Goal: Task Accomplishment & Management: Manage account settings

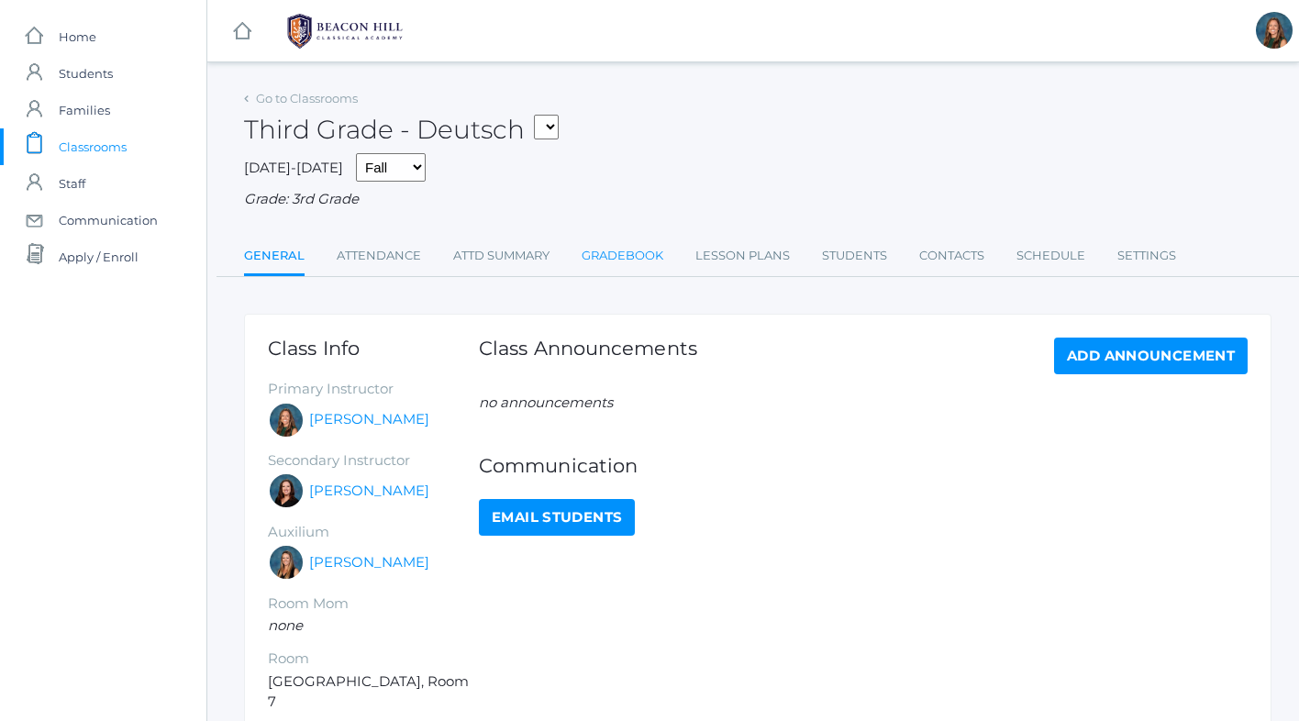
click at [649, 258] on link "Gradebook" at bounding box center [623, 256] width 82 height 37
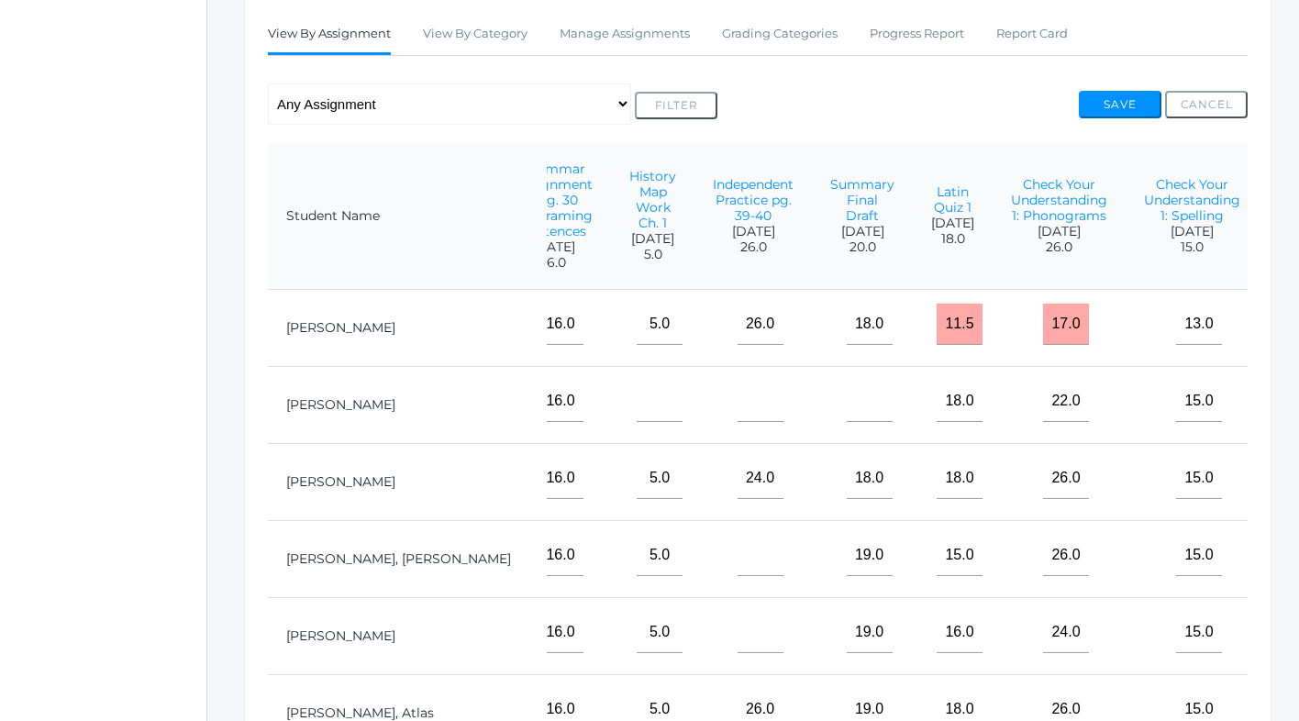
scroll to position [322, 9]
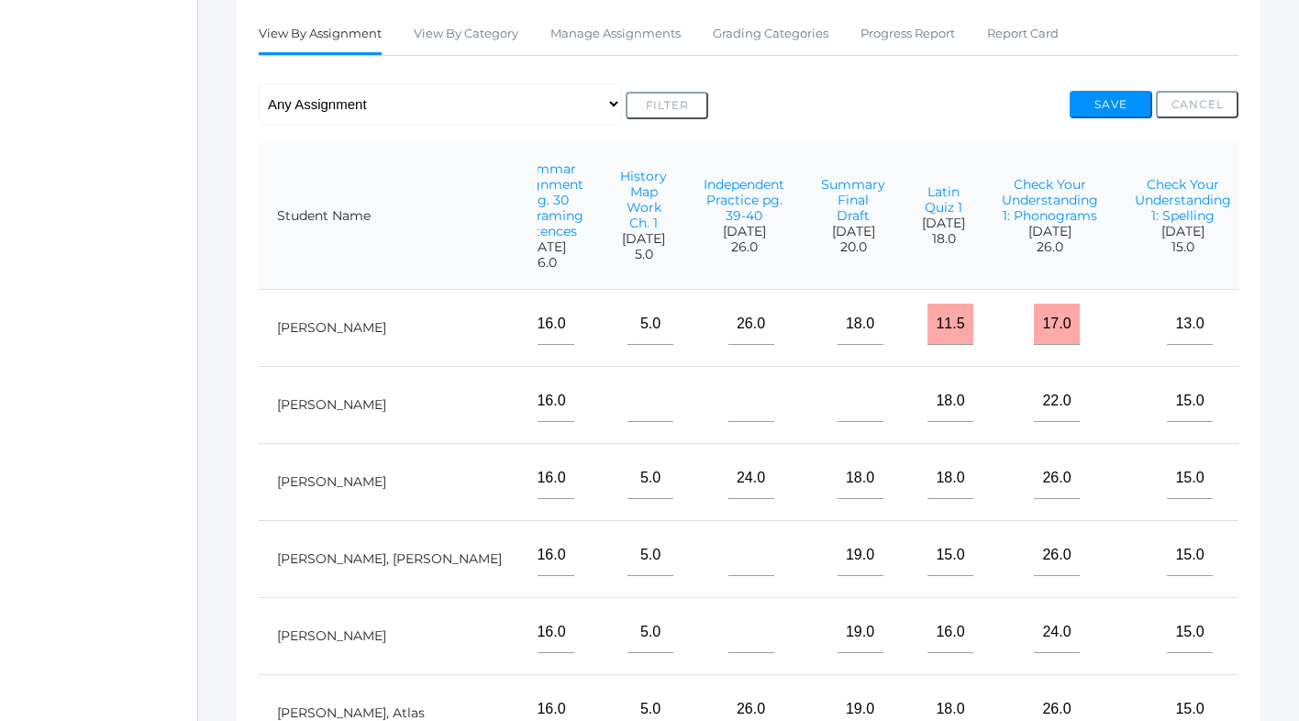
click at [1268, 200] on link "Assessment 1" at bounding box center [1306, 199] width 77 height 32
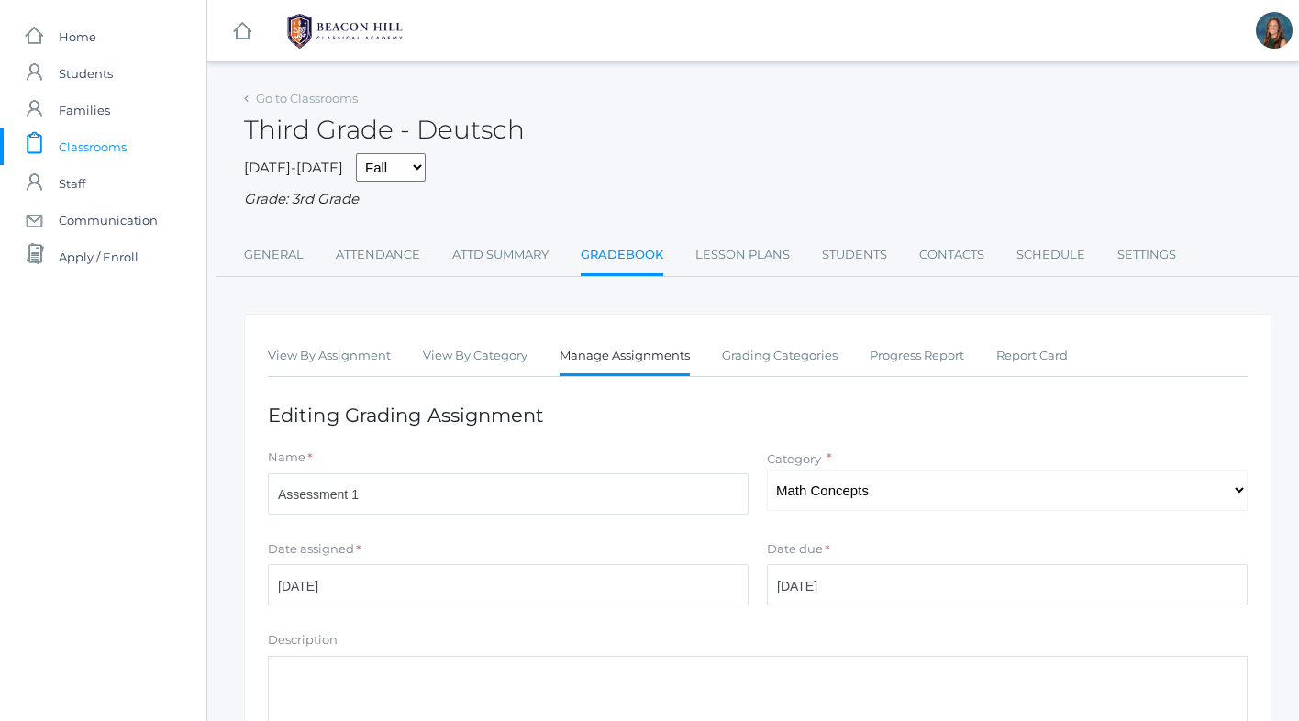
click at [612, 354] on link "Manage Assignments" at bounding box center [625, 357] width 130 height 39
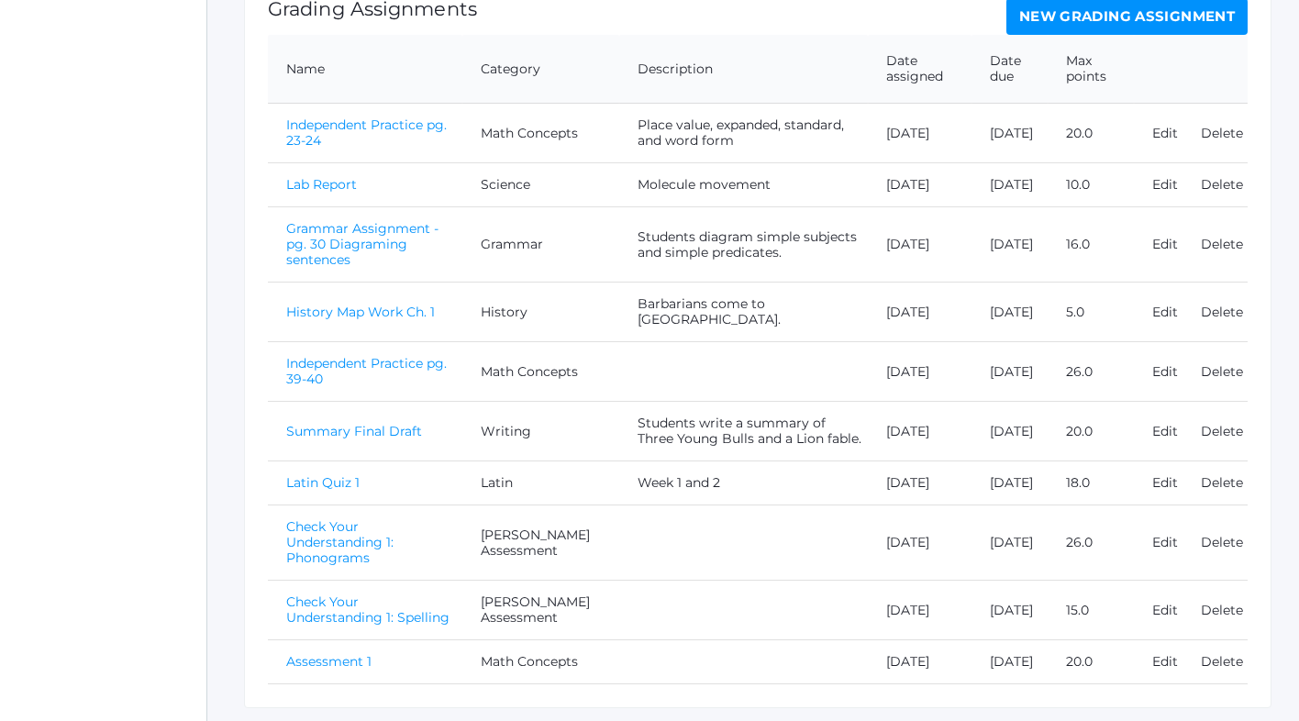
scroll to position [425, 0]
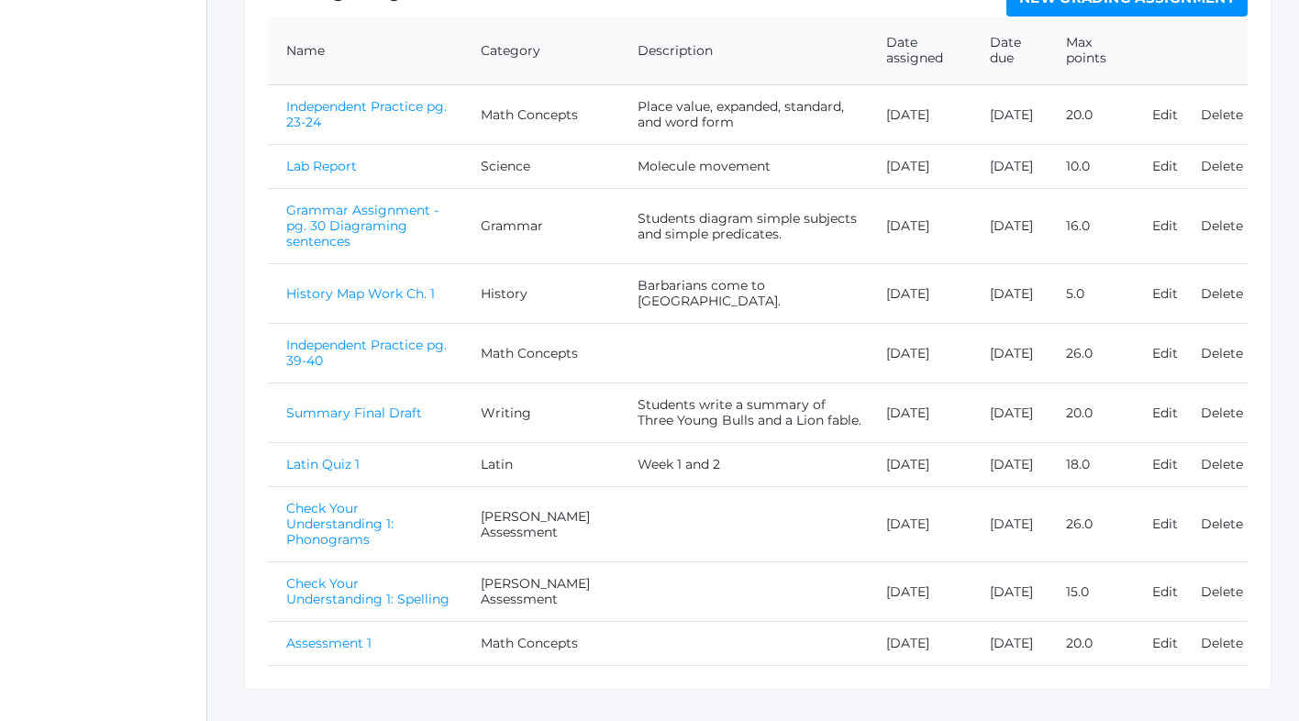
click at [441, 350] on link "Independent Practice pg. 39-40" at bounding box center [366, 353] width 161 height 32
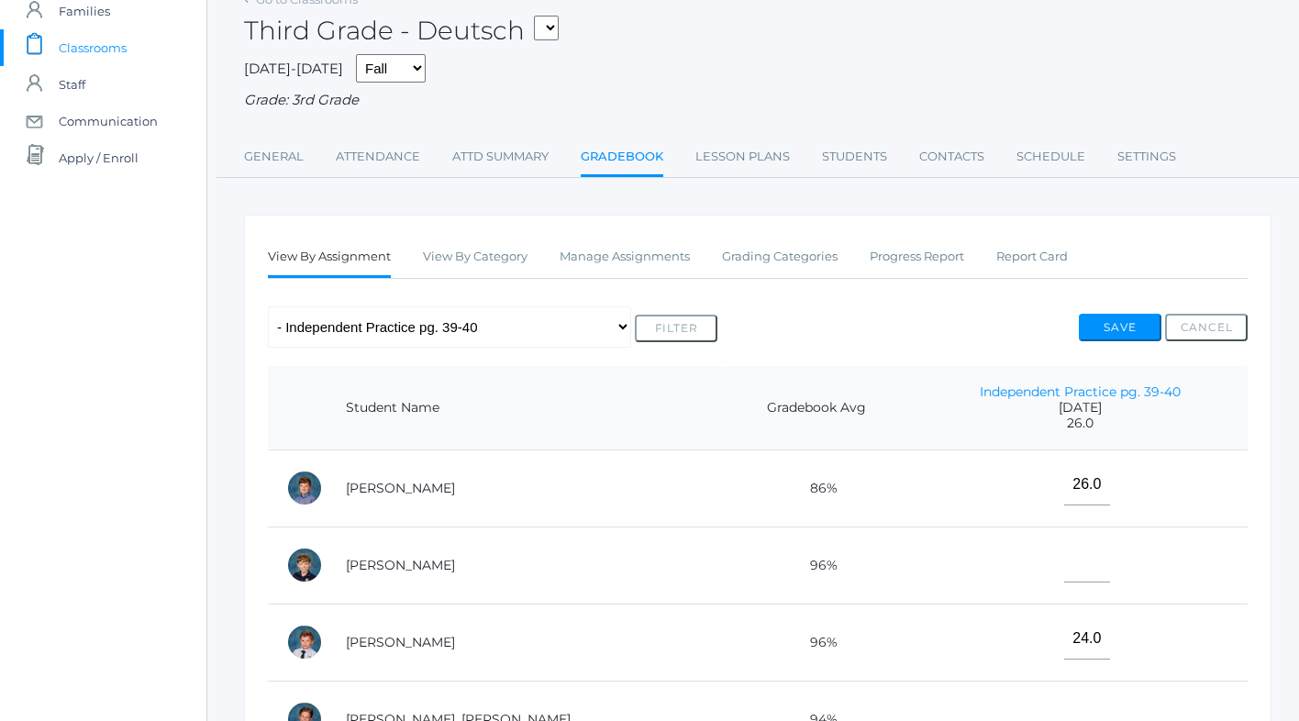
scroll to position [157, 0]
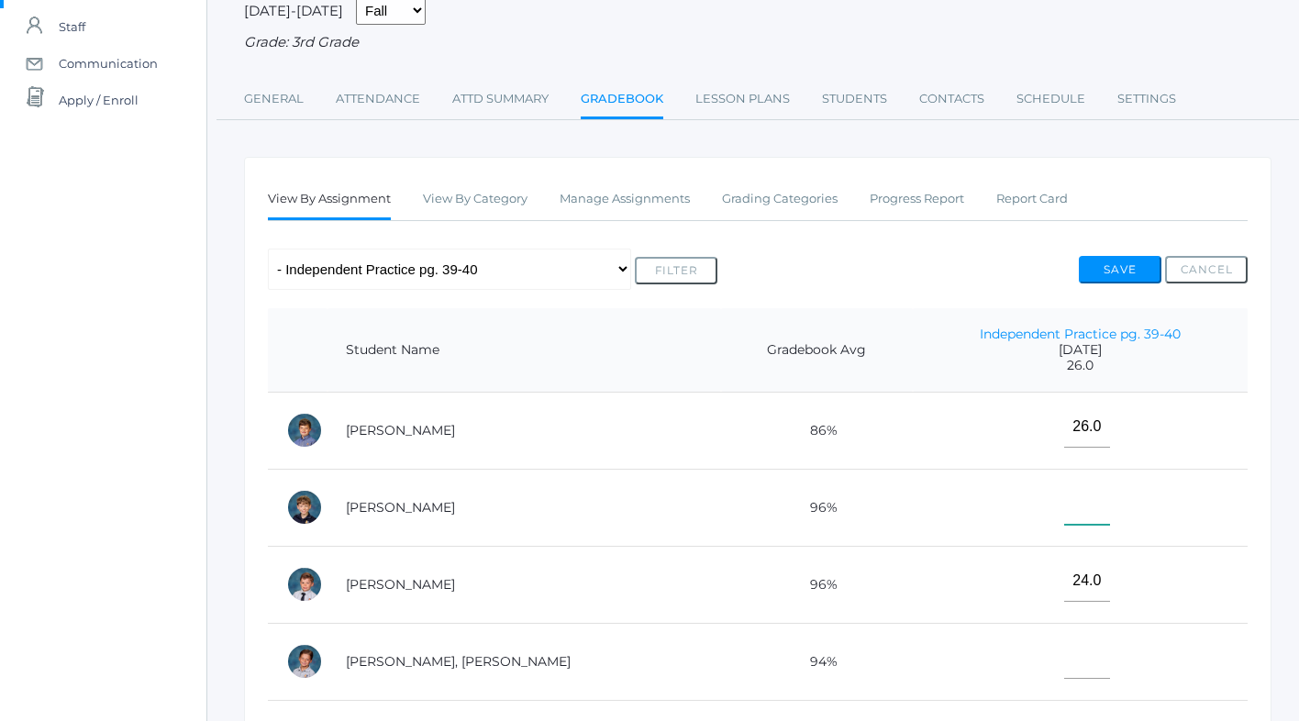
click at [1064, 511] on input"] "text" at bounding box center [1087, 504] width 46 height 41
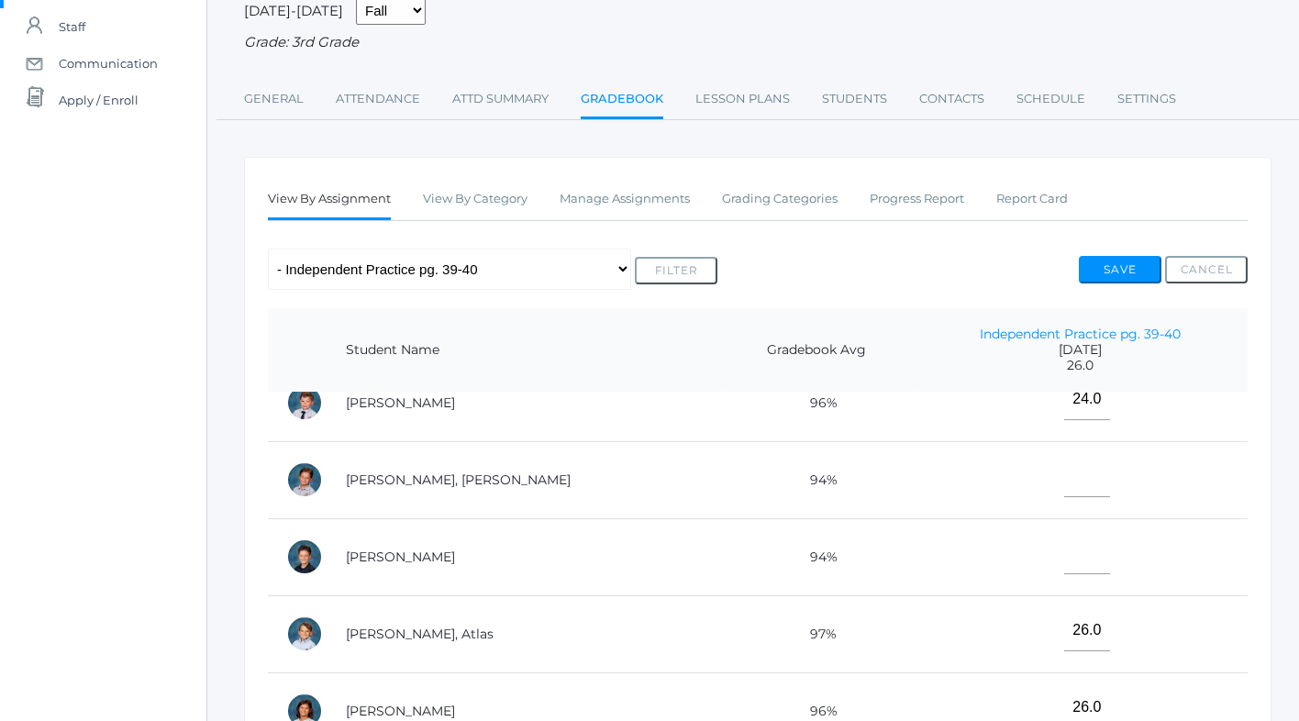
scroll to position [227, 0]
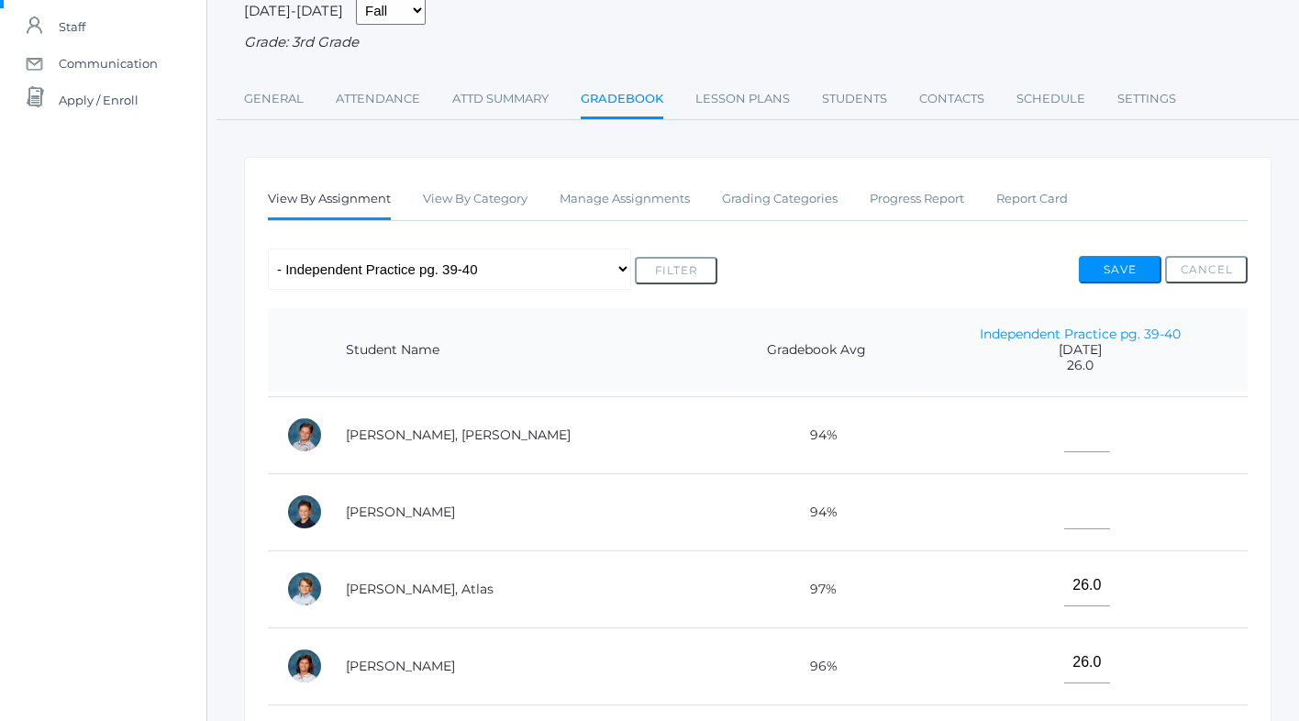
type input"] "24"
click at [1064, 500] on input"] "text" at bounding box center [1087, 508] width 46 height 41
type input"] "25"
click at [1064, 415] on input"] "text" at bounding box center [1087, 431] width 46 height 41
type input"] "25"
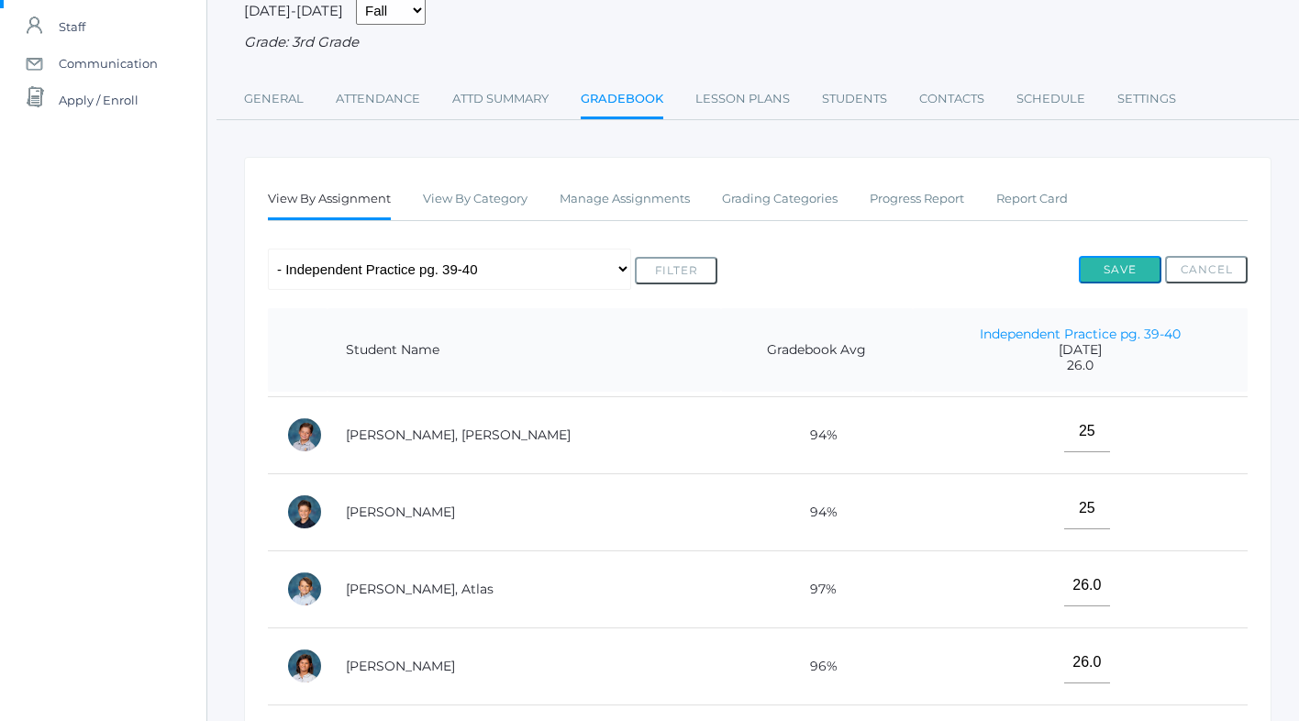
click at [1104, 262] on button "Save" at bounding box center [1120, 270] width 83 height 28
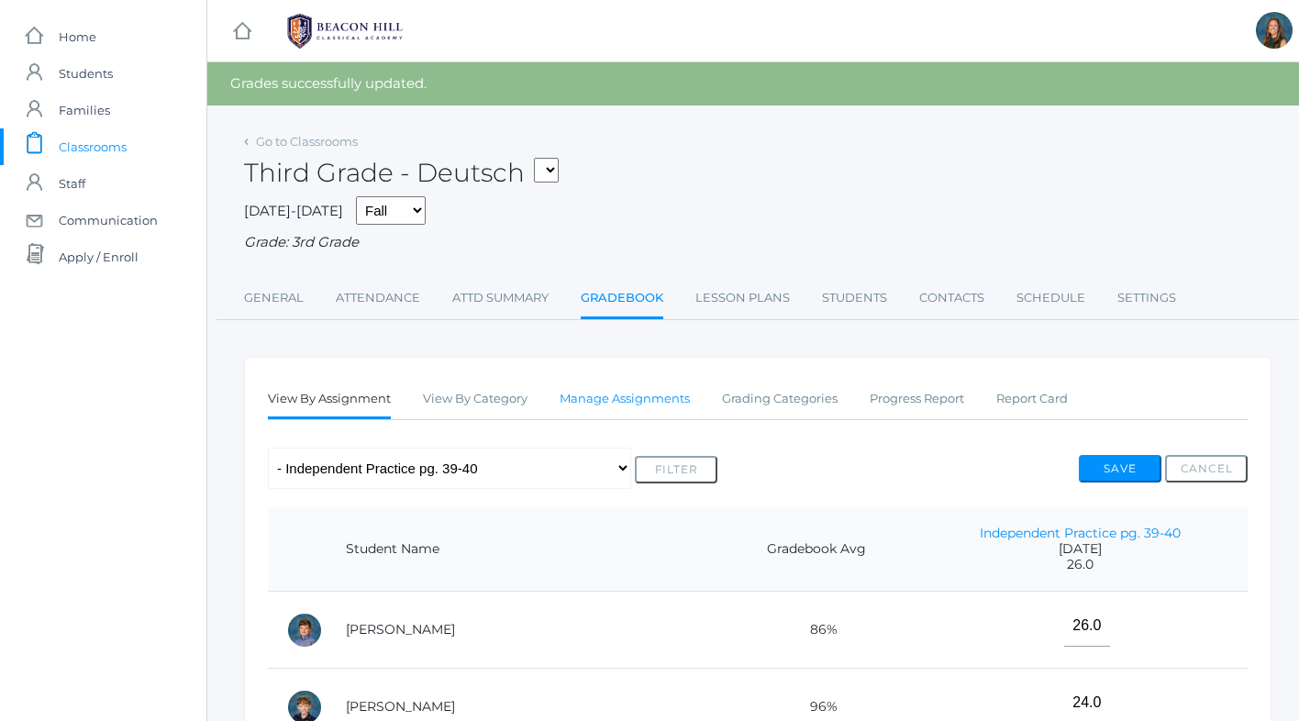
click at [614, 400] on link "Manage Assignments" at bounding box center [625, 399] width 130 height 37
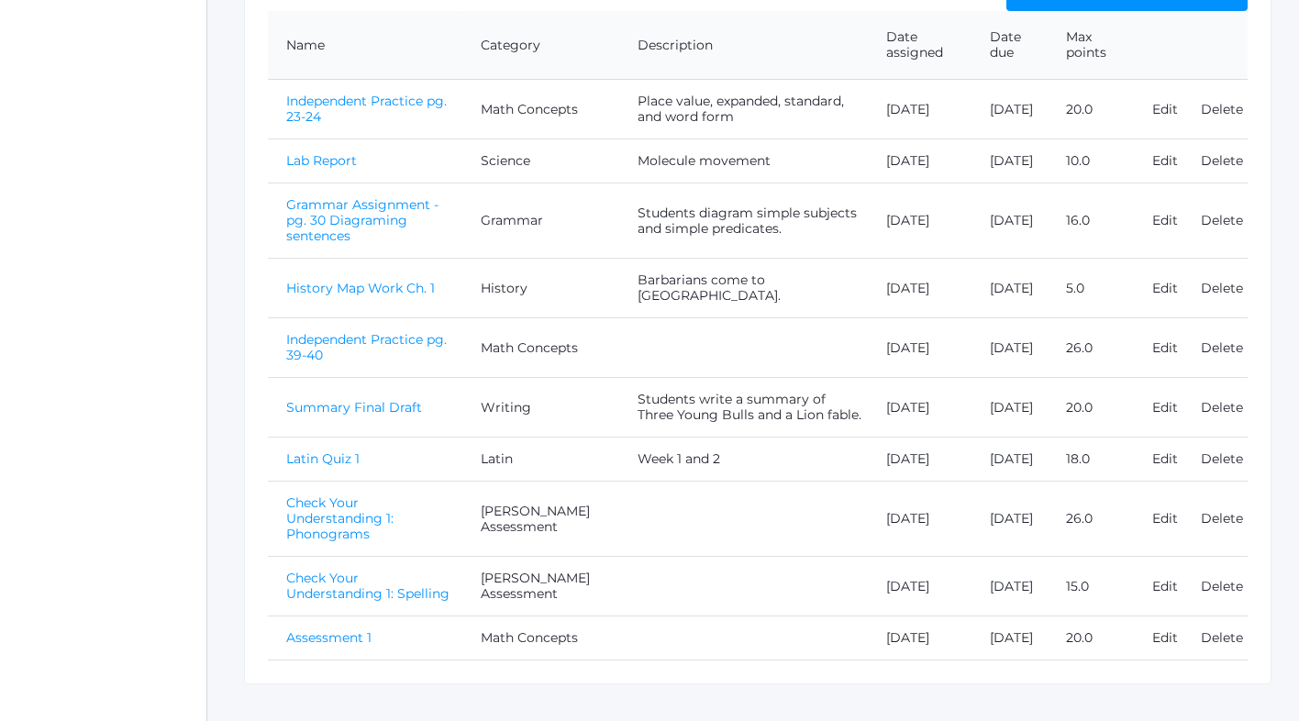
scroll to position [477, 0]
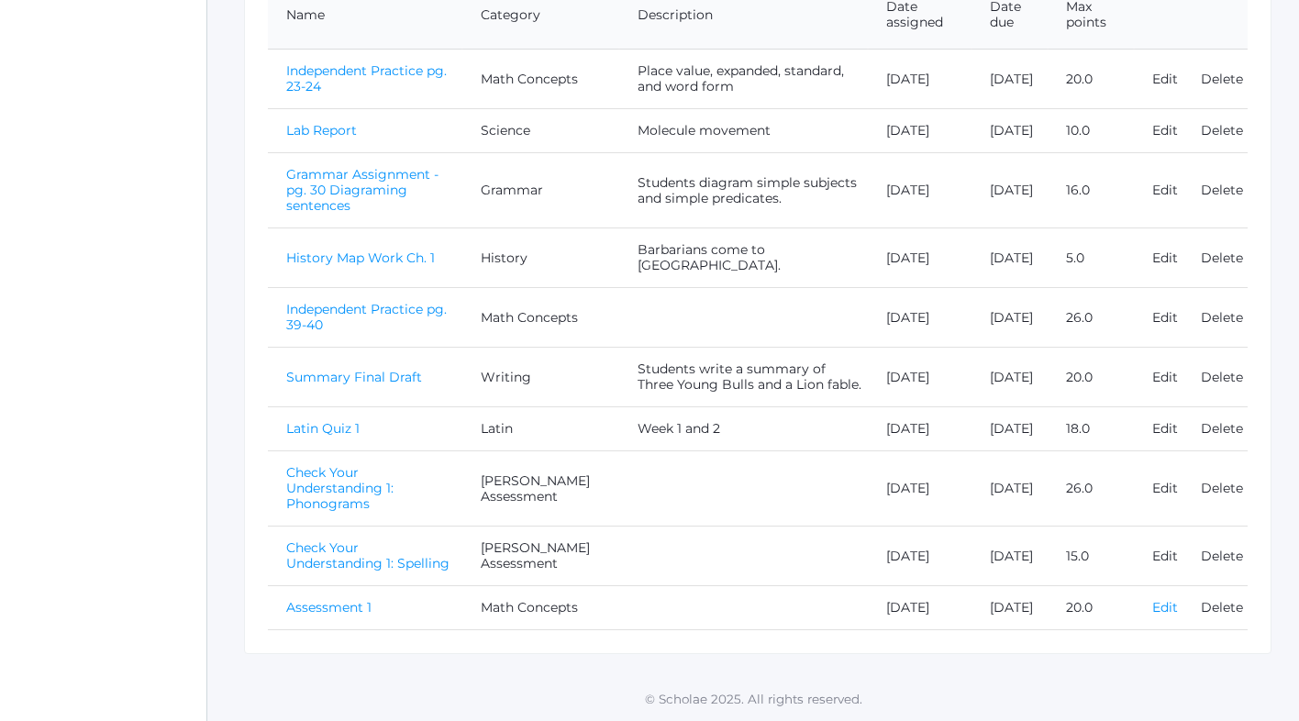
click at [1158, 599] on link "Edit" at bounding box center [1165, 607] width 26 height 17
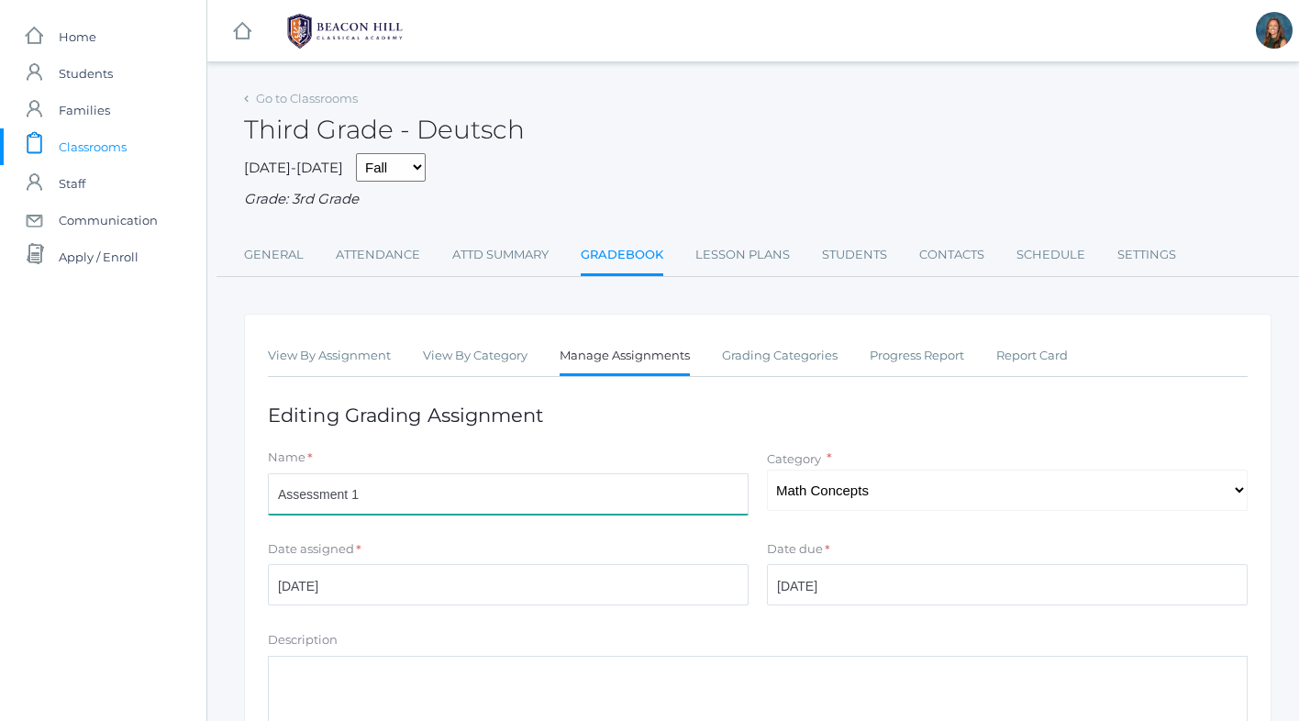
click at [277, 495] on input "Assessment 1" at bounding box center [508, 493] width 481 height 41
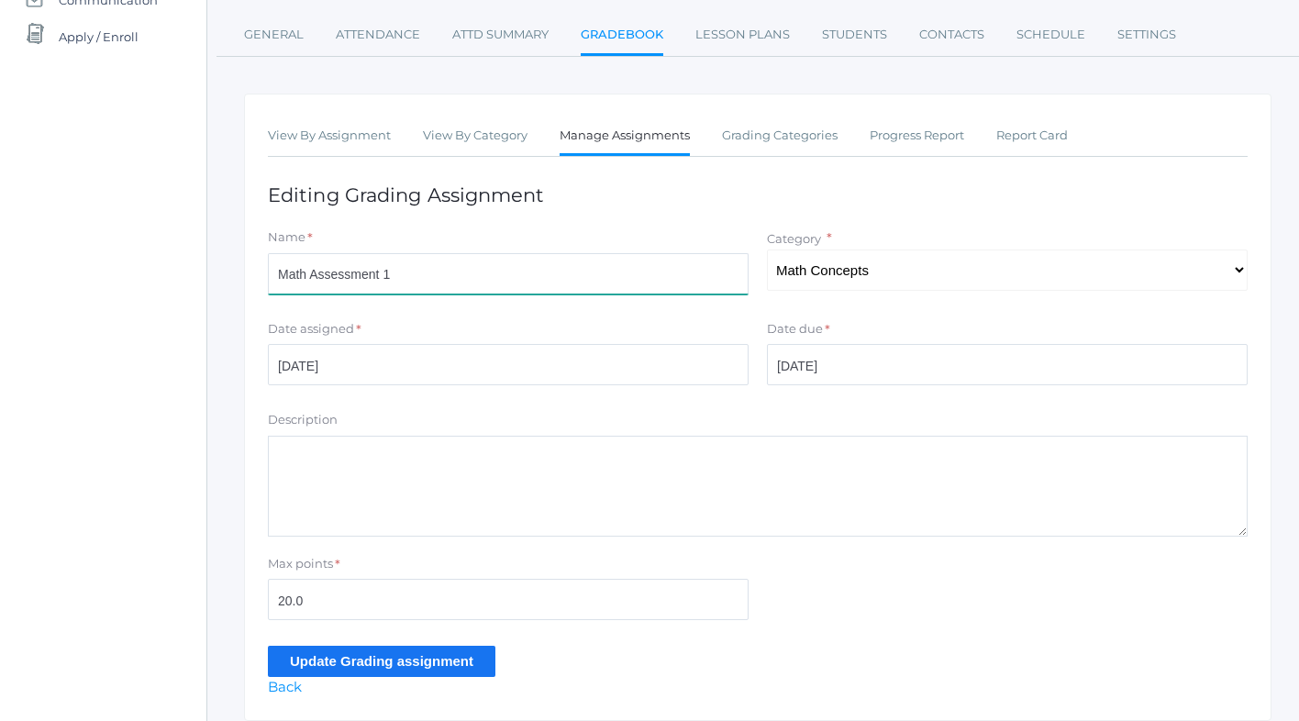
scroll to position [287, 0]
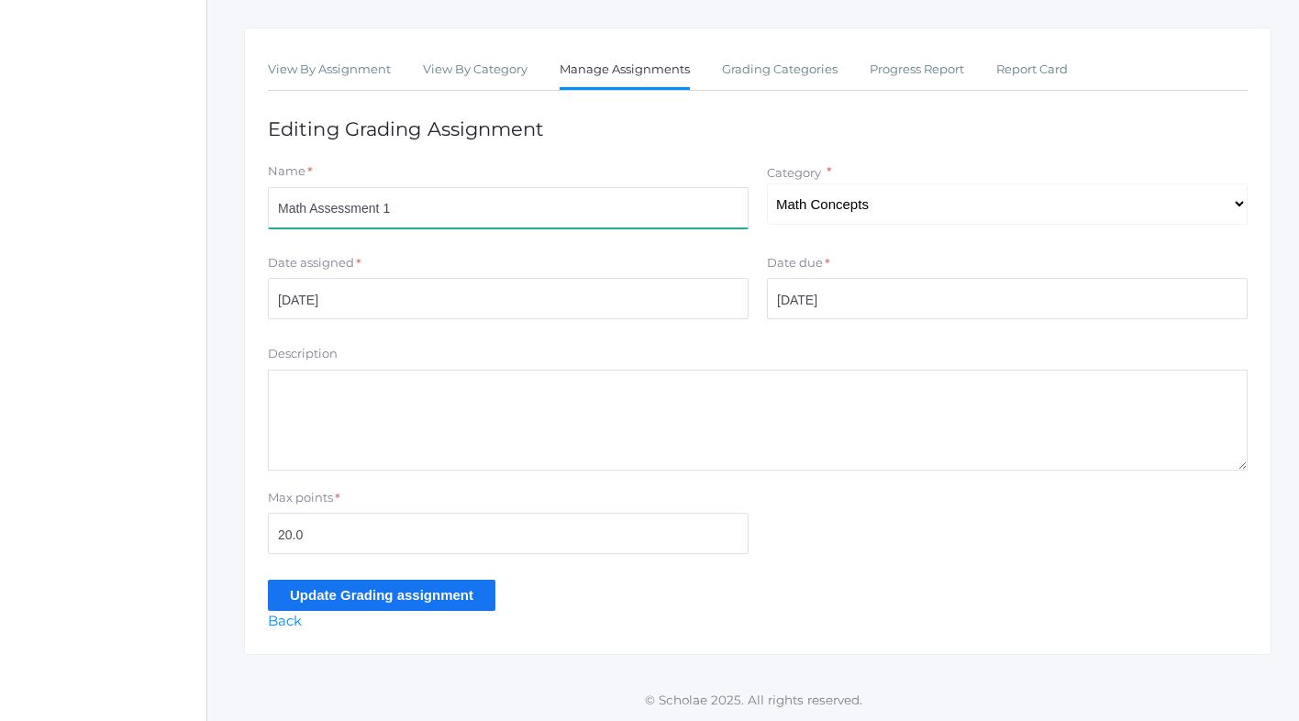
type input "Math Assessment 1"
click at [357, 588] on input "Update Grading assignment" at bounding box center [382, 595] width 228 height 30
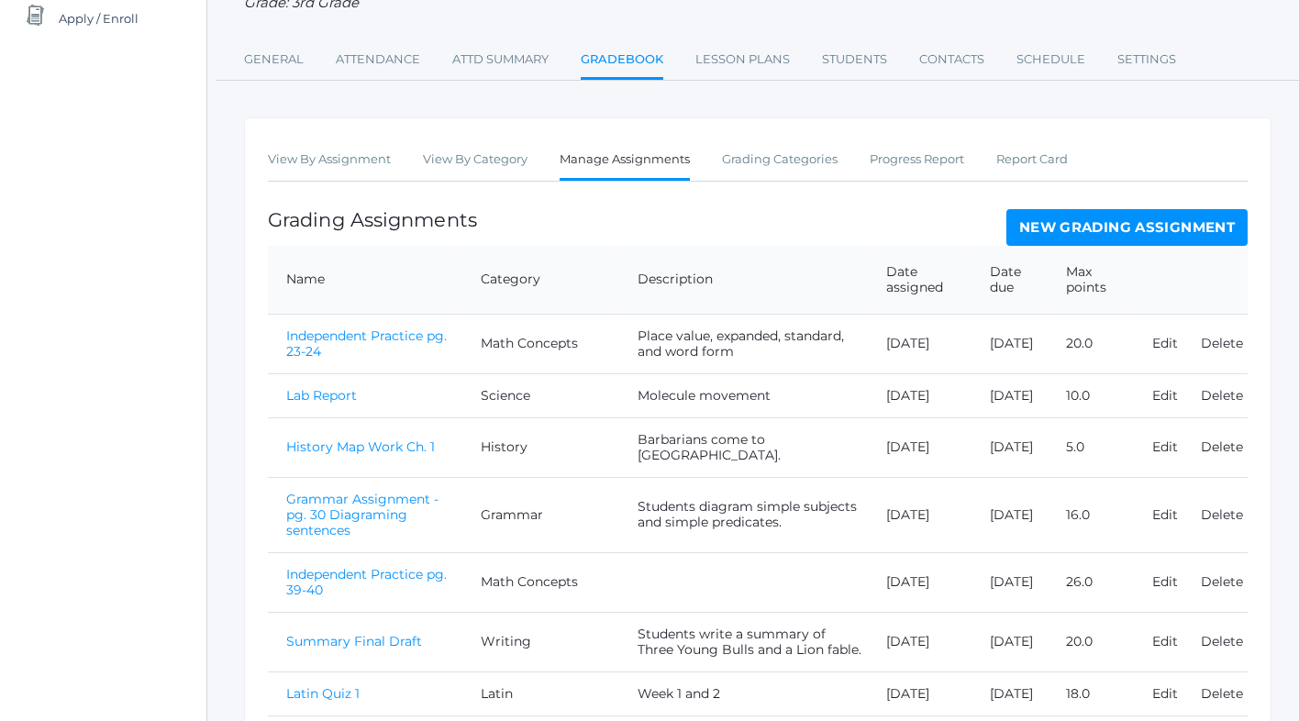
scroll to position [519, 0]
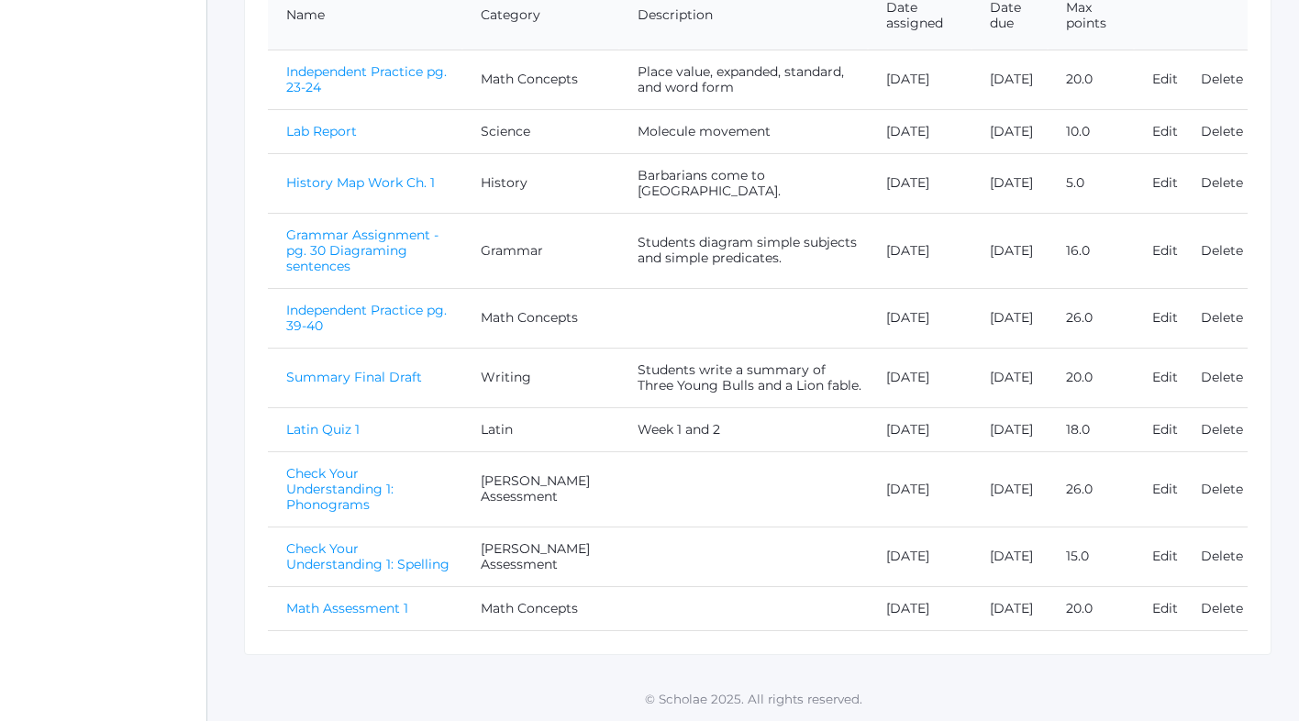
click at [351, 600] on link "Math Assessment 1" at bounding box center [347, 608] width 122 height 17
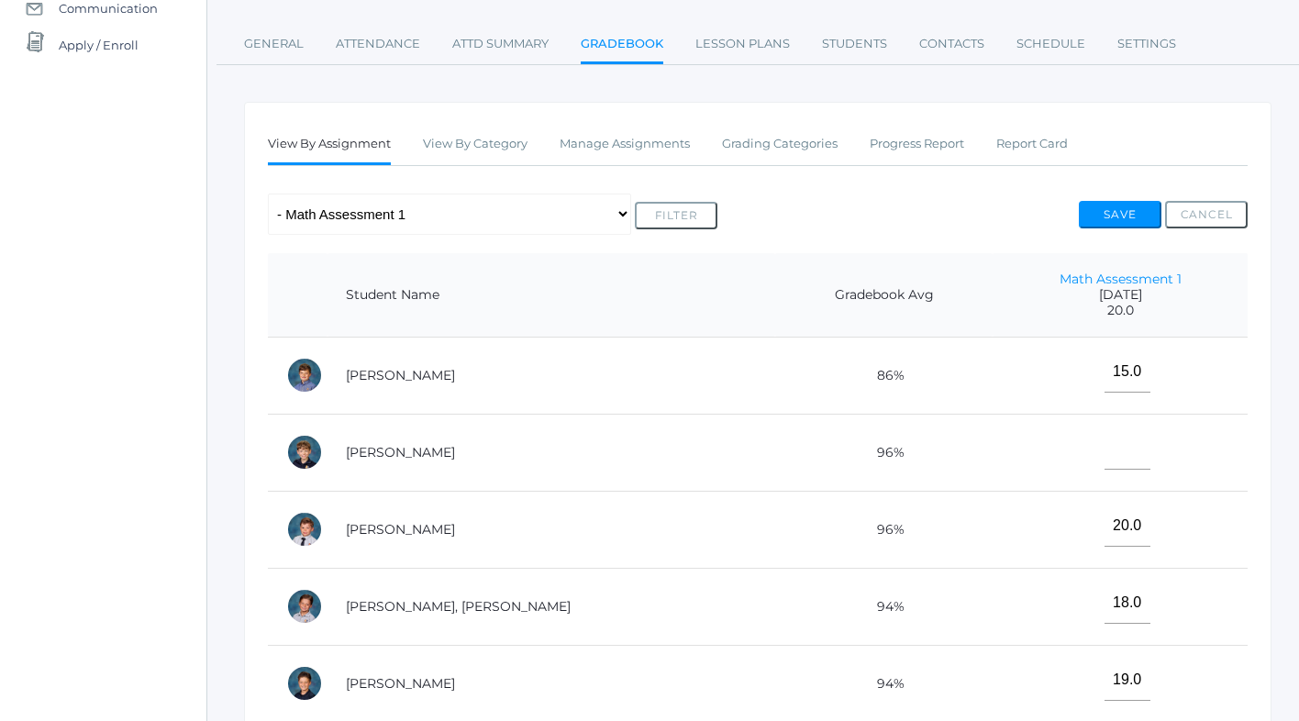
scroll to position [226, 0]
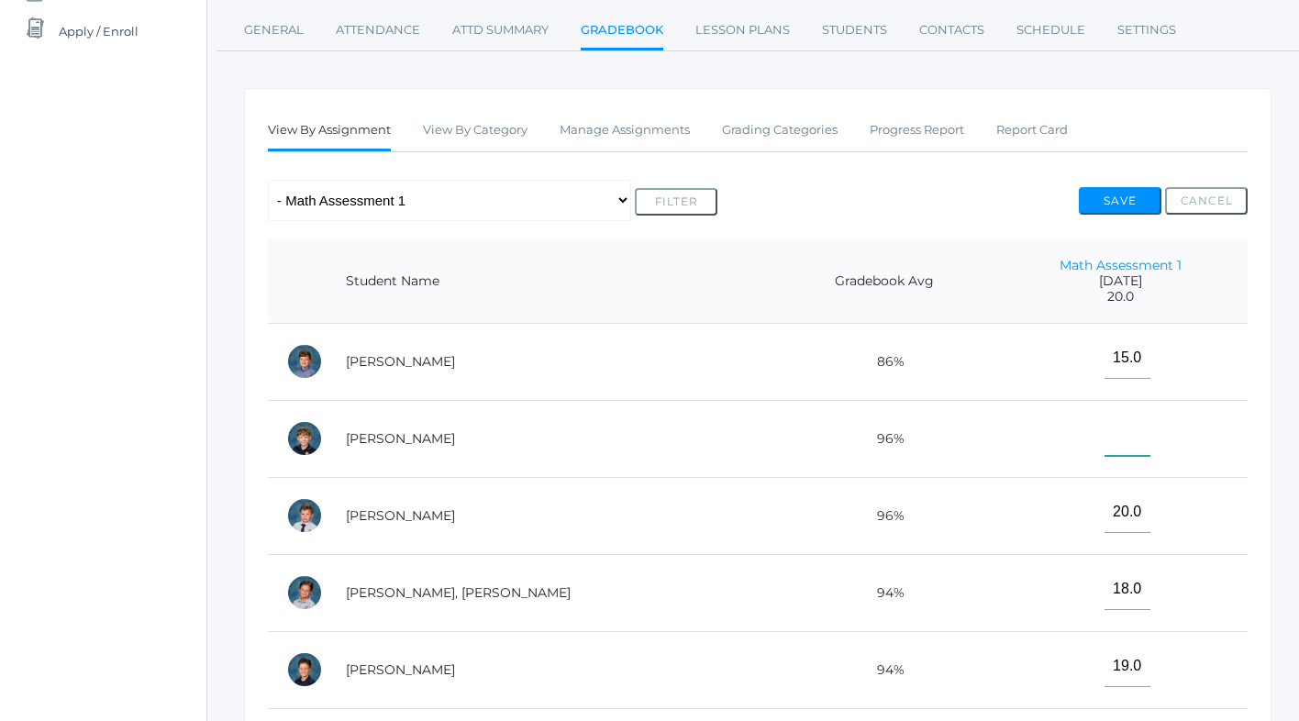
click at [1105, 434] on input"] "text" at bounding box center [1128, 435] width 46 height 41
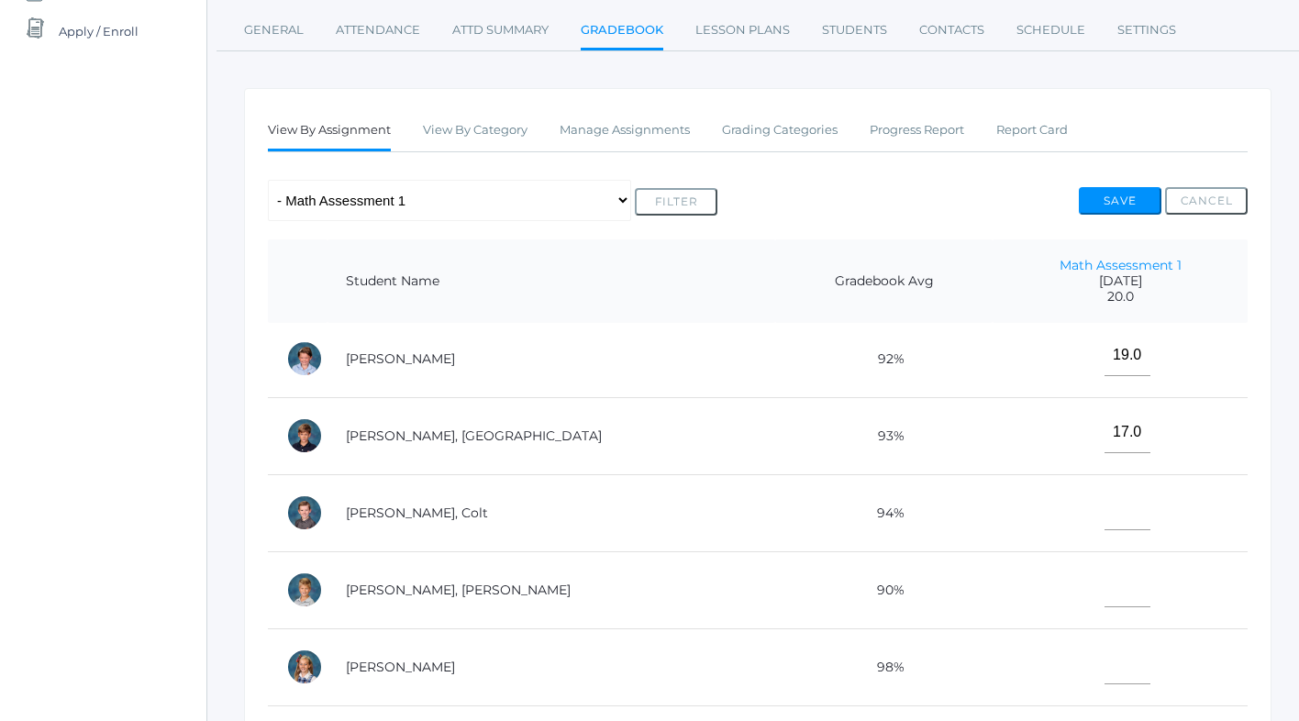
scroll to position [620, 0]
click at [1105, 672] on input"] "text" at bounding box center [1128, 662] width 46 height 41
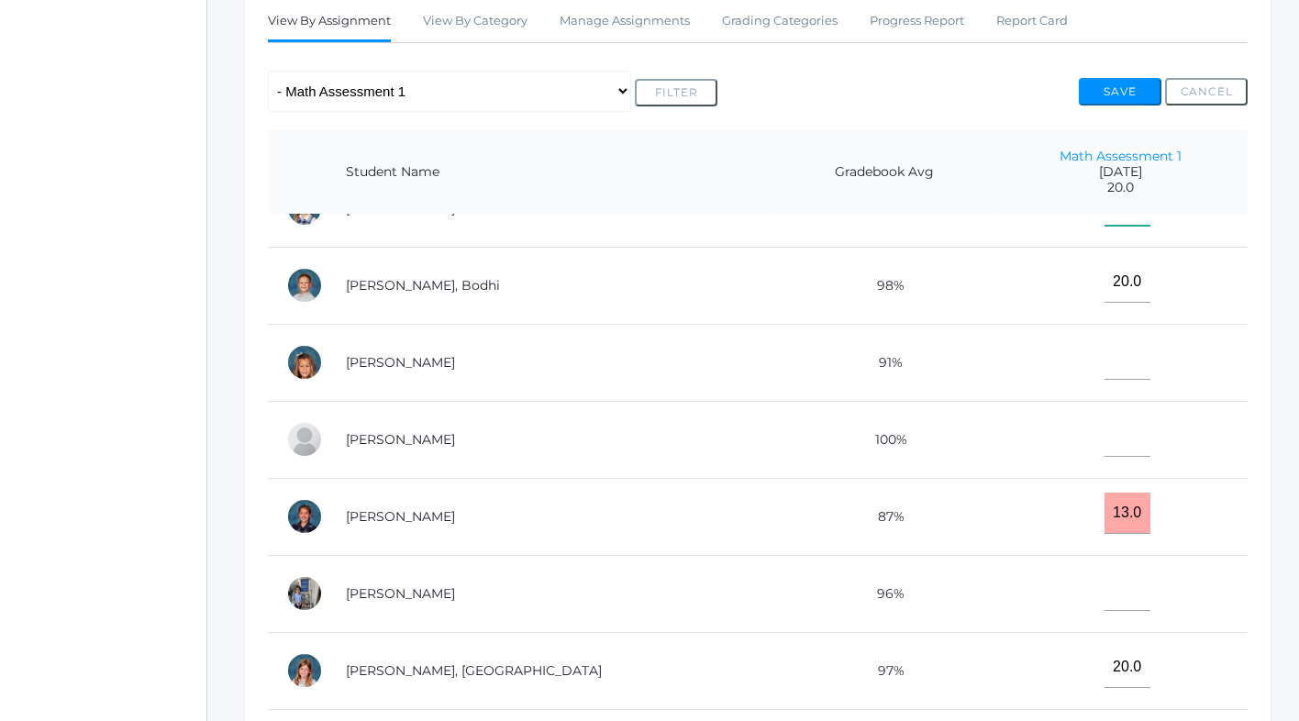
scroll to position [380, 0]
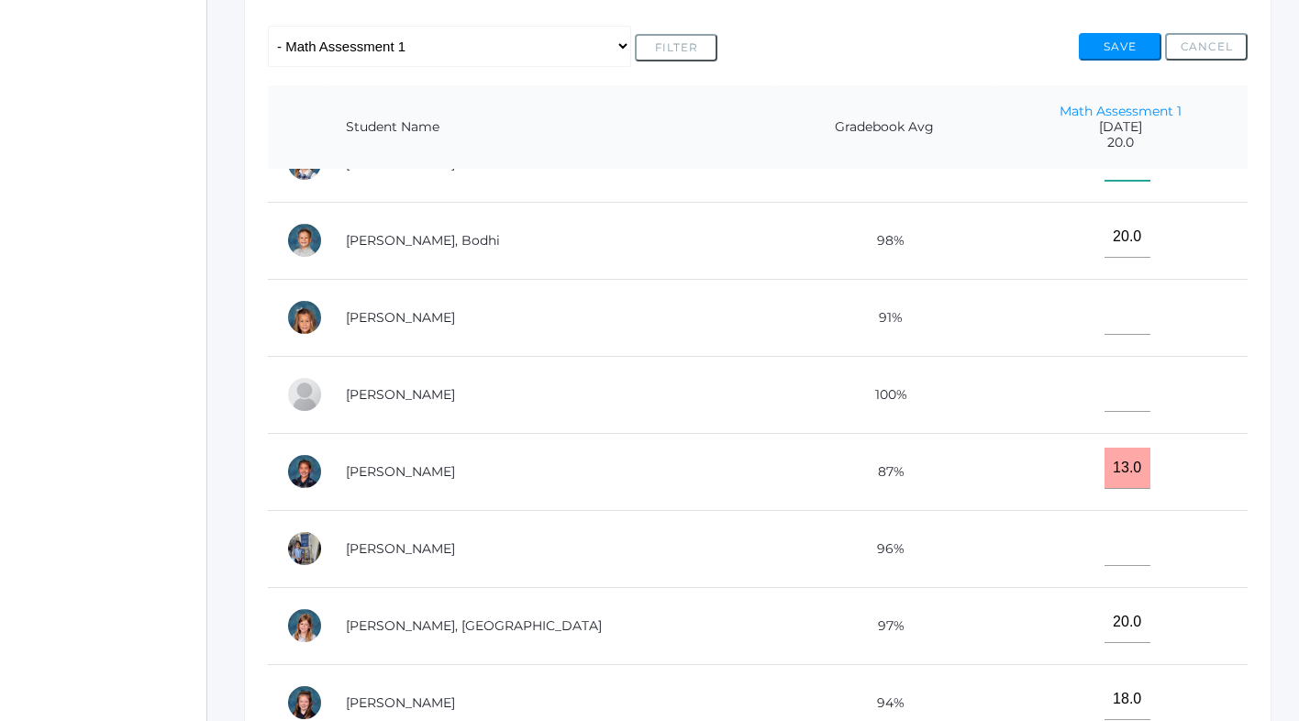
type input"] "19"
click at [1120, 48] on button "Save" at bounding box center [1120, 47] width 83 height 28
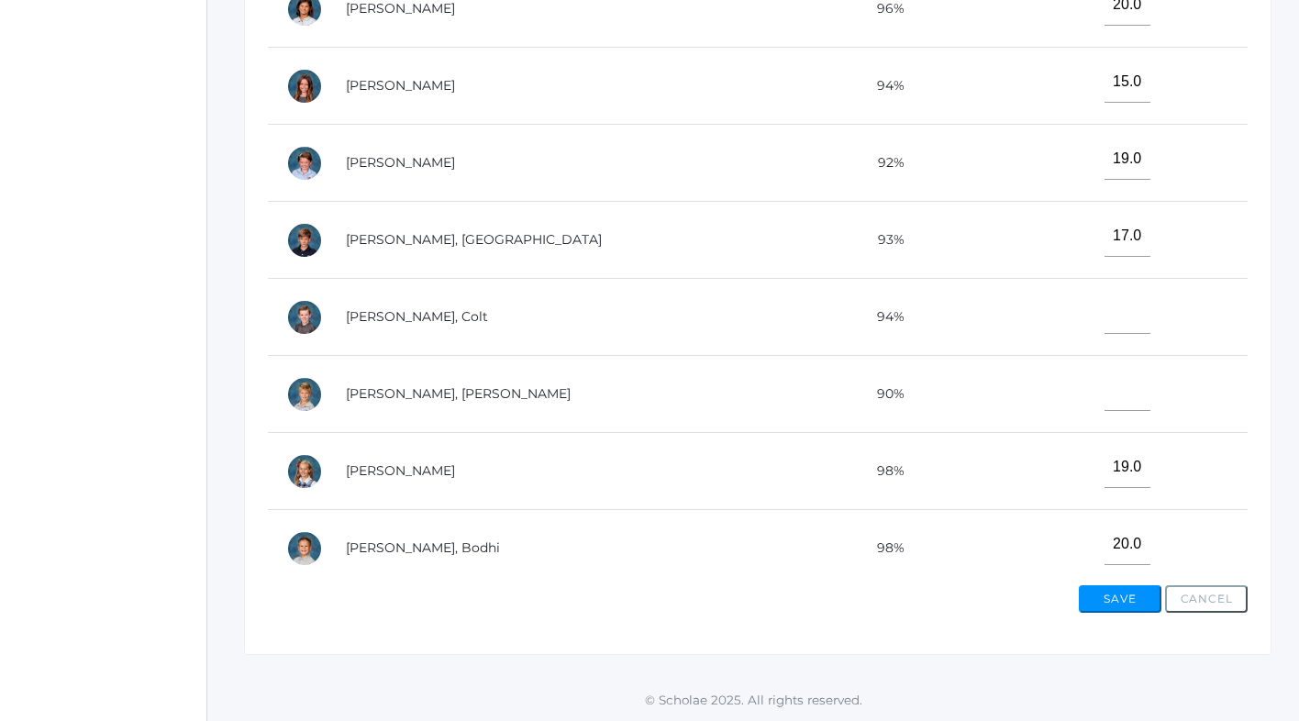
scroll to position [422, 0]
click at [1105, 396] on input"] "text" at bounding box center [1128, 388] width 46 height 41
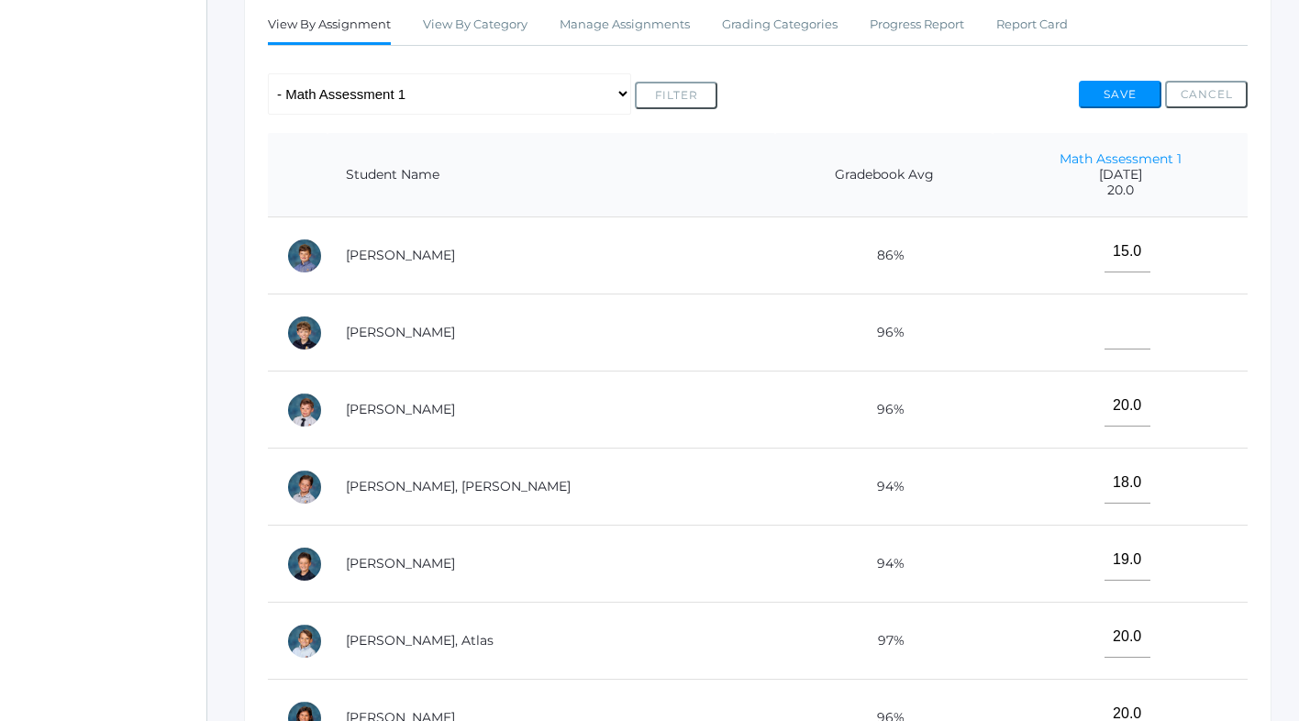
scroll to position [337, 0]
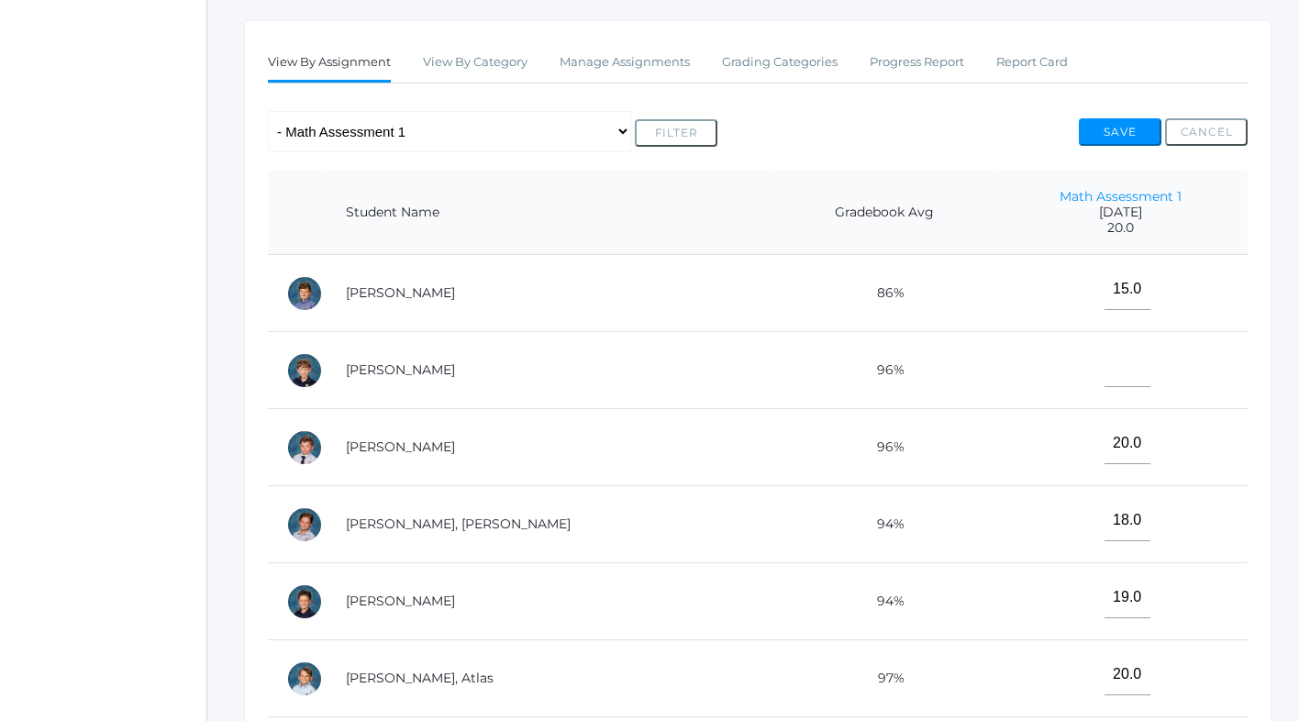
type input"] "17"
click at [1105, 366] on input"] "text" at bounding box center [1128, 366] width 46 height 41
type input"] "18"
click at [1133, 130] on button "Save" at bounding box center [1120, 132] width 83 height 28
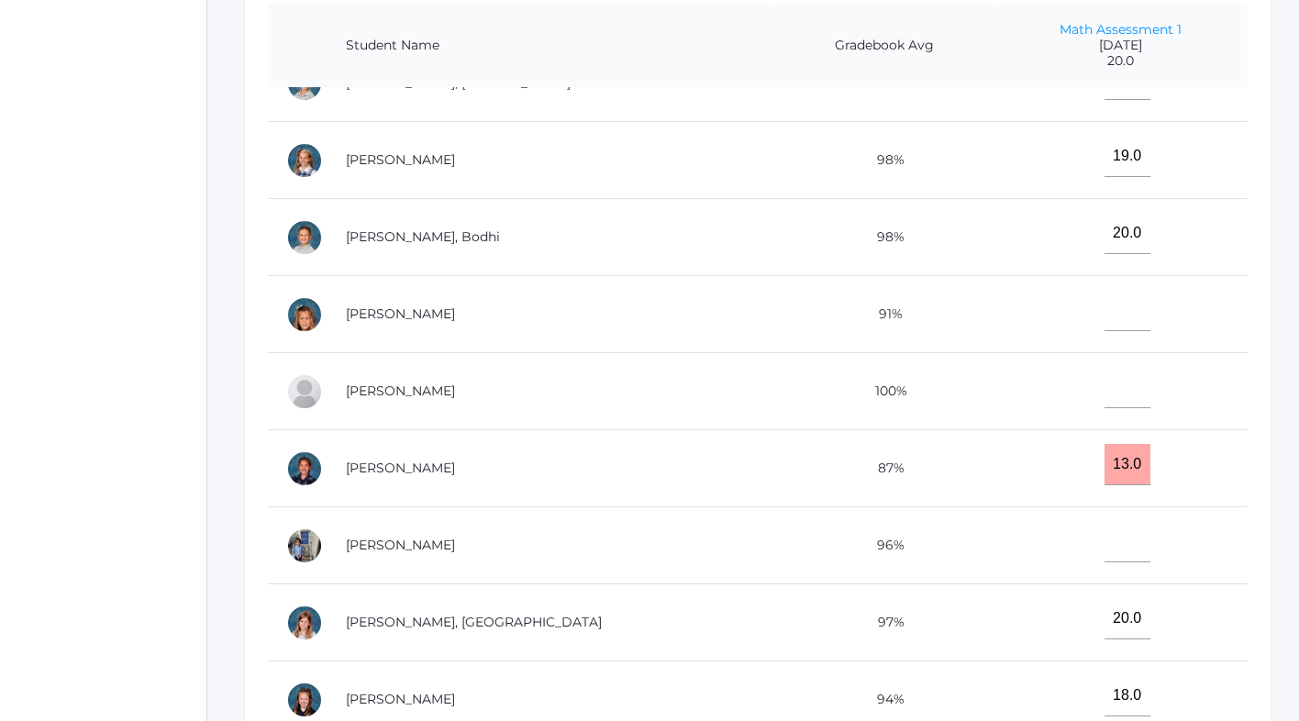
scroll to position [969, 0]
